Goal: Task Accomplishment & Management: Use online tool/utility

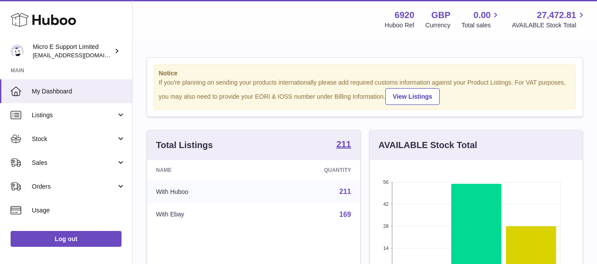
scroll to position [138, 212]
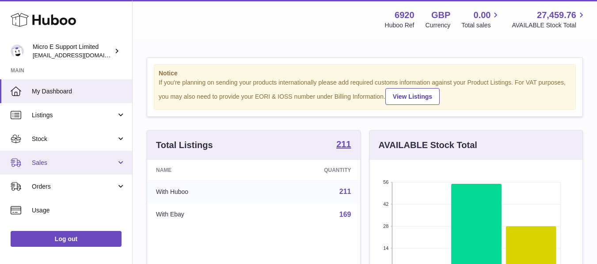
click at [102, 167] on link "Sales" at bounding box center [66, 163] width 132 height 24
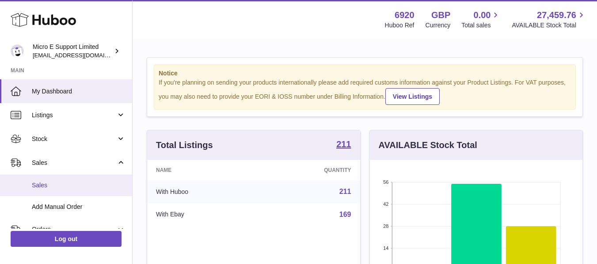
click at [50, 189] on span "Sales" at bounding box center [79, 185] width 94 height 8
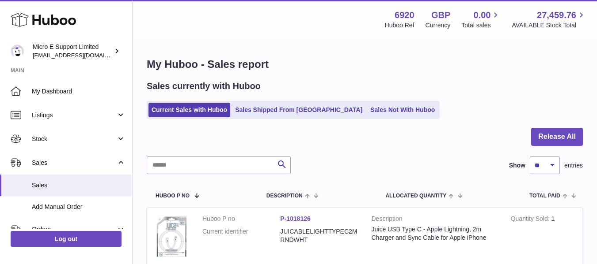
click at [450, 149] on div at bounding box center [365, 142] width 436 height 29
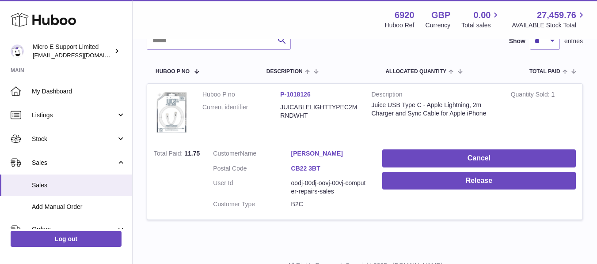
scroll to position [126, 0]
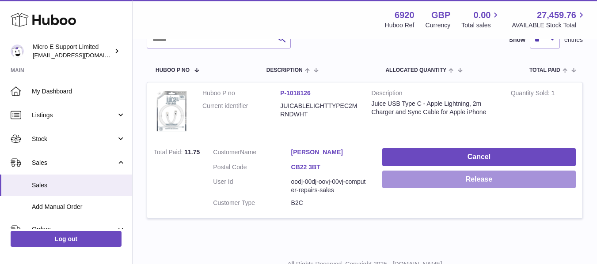
click at [500, 179] on button "Release" at bounding box center [478, 180] width 193 height 18
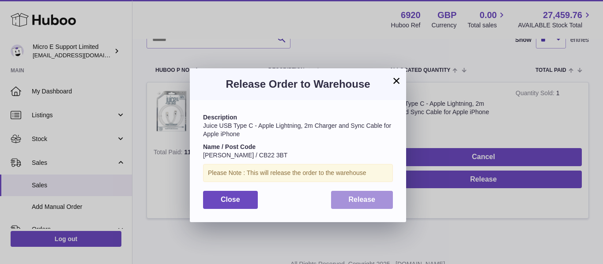
click at [374, 199] on span "Release" at bounding box center [362, 200] width 27 height 8
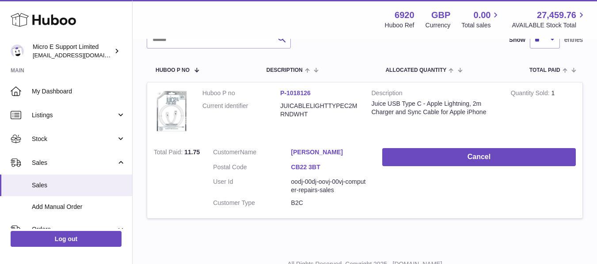
scroll to position [0, 0]
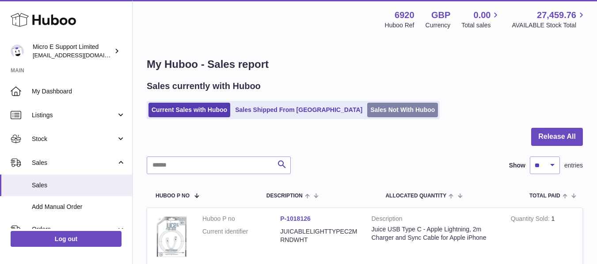
click at [367, 112] on link "Sales Not With Huboo" at bounding box center [402, 110] width 71 height 15
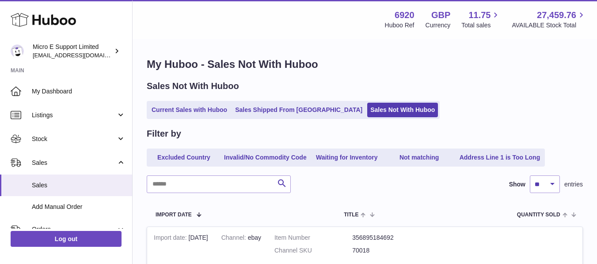
click at [432, 94] on div "Sales Not With Huboo Current Sales with Huboo Sales Shipped From Huboo Sales No…" at bounding box center [365, 99] width 436 height 39
